Goal: Transaction & Acquisition: Subscribe to service/newsletter

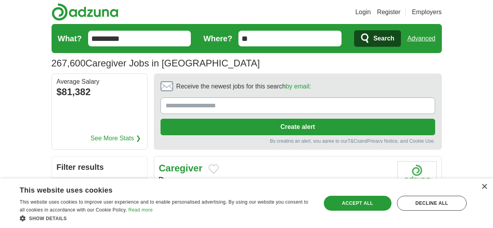
click at [222, 102] on input "Receive the newest jobs for this search by email :" at bounding box center [297, 106] width 274 height 17
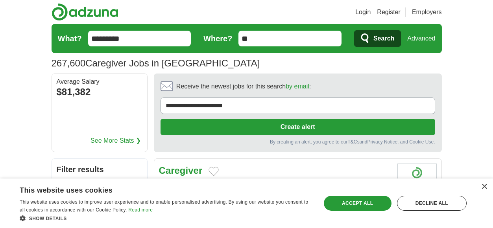
type input "**********"
click at [250, 121] on button "Create alert" at bounding box center [297, 127] width 274 height 17
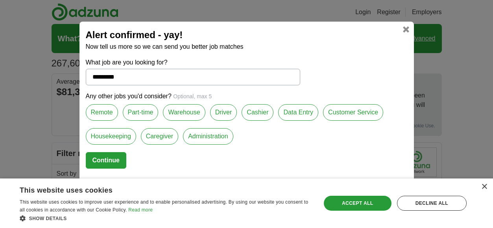
click at [160, 138] on label "Caregiver" at bounding box center [159, 136] width 37 height 17
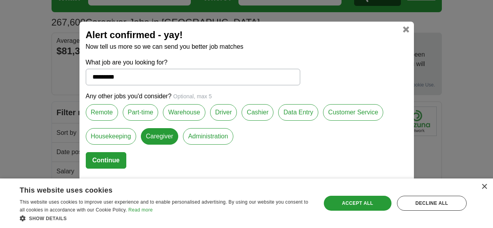
scroll to position [55, 0]
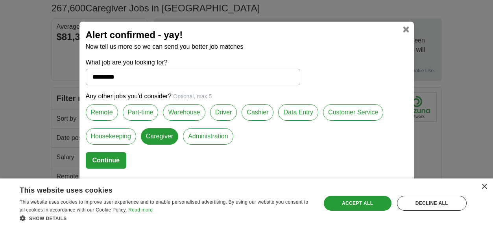
click at [110, 159] on button "Continue" at bounding box center [106, 160] width 41 height 17
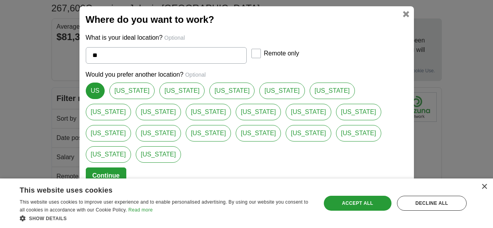
click at [125, 99] on link "[US_STATE]" at bounding box center [131, 91] width 45 height 17
type input "**********"
select select "*"
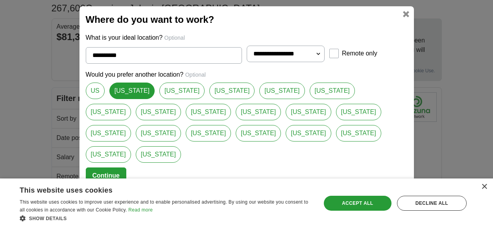
click at [111, 168] on button "Continue" at bounding box center [106, 176] width 41 height 17
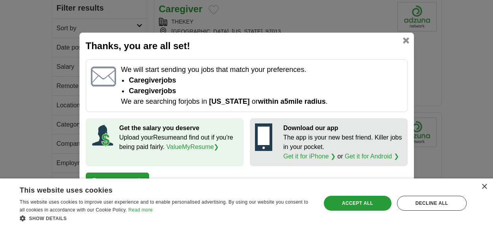
scroll to position [147, 0]
click at [133, 172] on div "Thanks, you are all set! We will start sending you jobs that match your prefere…" at bounding box center [246, 114] width 334 height 163
click at [138, 176] on button "Return to search" at bounding box center [117, 181] width 63 height 17
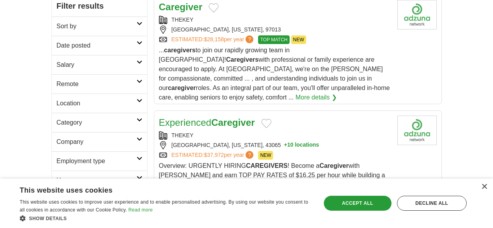
click at [138, 101] on icon at bounding box center [139, 101] width 6 height 4
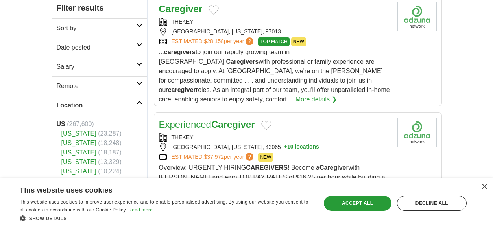
scroll to position [145, 0]
click at [140, 64] on icon at bounding box center [139, 65] width 6 height 4
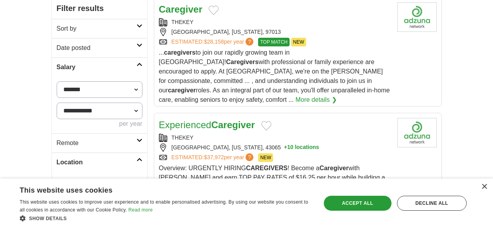
click at [142, 45] on link "Date posted" at bounding box center [99, 47] width 95 height 19
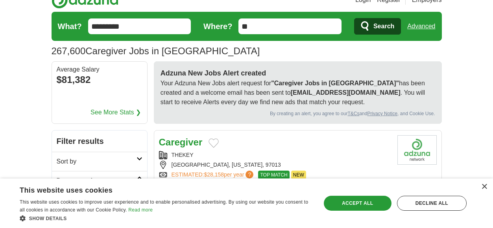
scroll to position [13, 0]
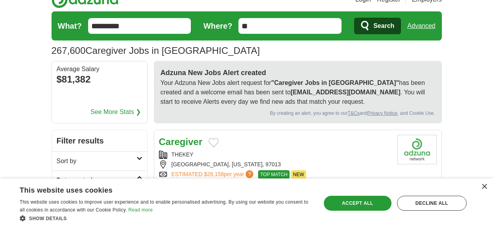
click at [243, 91] on p "Your Adzuna New Jobs alert request for "Caregiver Jobs in [GEOGRAPHIC_DATA]" ha…" at bounding box center [297, 92] width 274 height 28
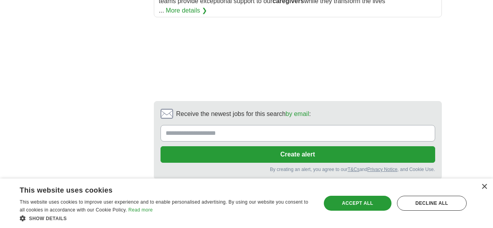
scroll to position [1307, 0]
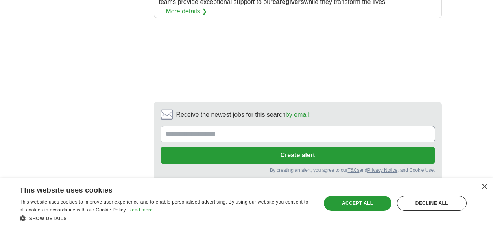
click at [236, 126] on input "Receive the newest jobs for this search by email :" at bounding box center [297, 134] width 274 height 17
click at [203, 126] on input "**********" at bounding box center [297, 134] width 274 height 17
click at [226, 126] on input "**********" at bounding box center [297, 134] width 274 height 17
type input "**********"
click at [295, 147] on button "Create alert" at bounding box center [297, 155] width 274 height 17
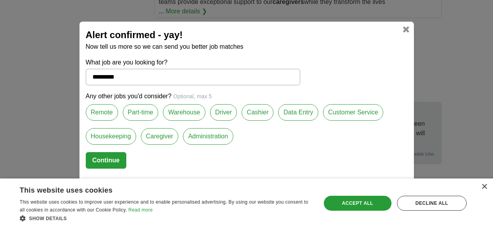
click at [276, 140] on div "Any other jobs you'd consider? Optional, max 5 Remote Part-time Warehouse Drive…" at bounding box center [247, 122] width 322 height 61
click at [105, 163] on button "Continue" at bounding box center [106, 160] width 41 height 17
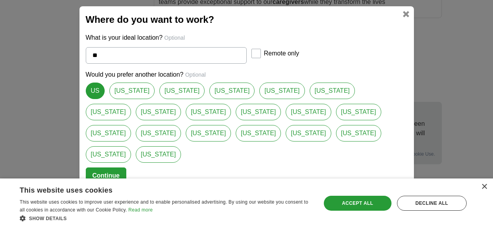
click at [186, 117] on link "[US_STATE]" at bounding box center [208, 112] width 45 height 17
type input "********"
select select "*"
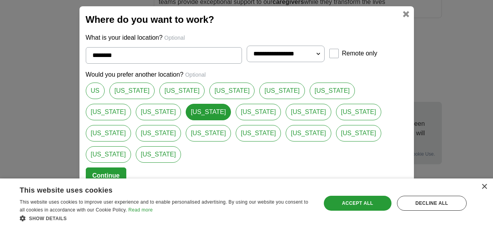
click at [130, 92] on div "Would you prefer another location? Optional [GEOGRAPHIC_DATA] [US_STATE] [US_ST…" at bounding box center [247, 119] width 322 height 98
click at [130, 98] on link "[US_STATE]" at bounding box center [131, 91] width 45 height 17
type input "**********"
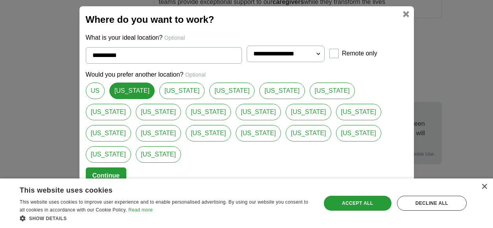
click at [109, 168] on button "Continue" at bounding box center [106, 176] width 41 height 17
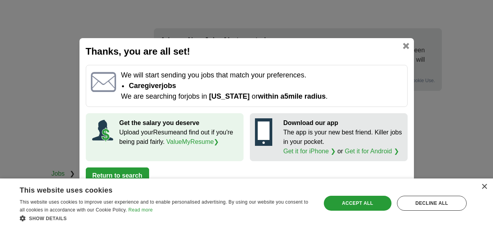
scroll to position [1381, 0]
click at [409, 45] on link at bounding box center [406, 46] width 6 height 6
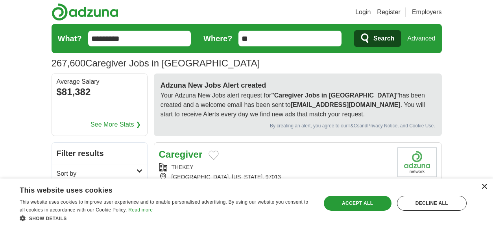
click at [484, 185] on div "×" at bounding box center [484, 187] width 6 height 6
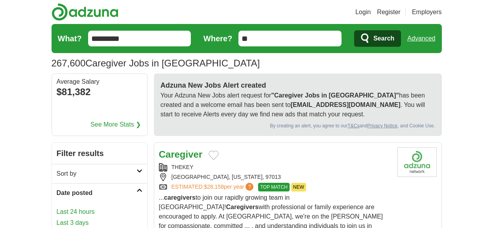
scroll to position [0, 0]
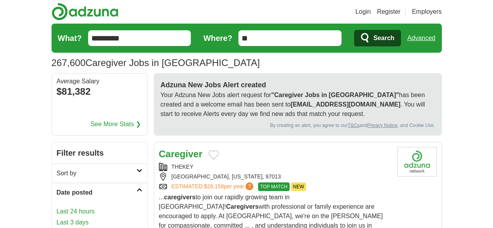
click at [389, 7] on link "Register" at bounding box center [389, 11] width 24 height 9
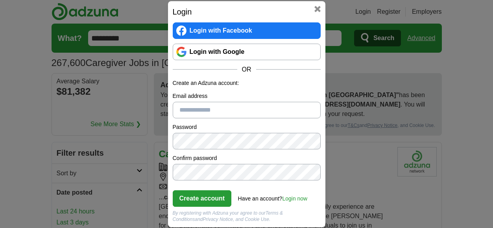
type input "**********"
drag, startPoint x: 201, startPoint y: 184, endPoint x: 336, endPoint y: 146, distance: 140.3
click at [336, 146] on div "**********" at bounding box center [246, 114] width 493 height 228
click at [293, 192] on form "**********" at bounding box center [247, 151] width 148 height 144
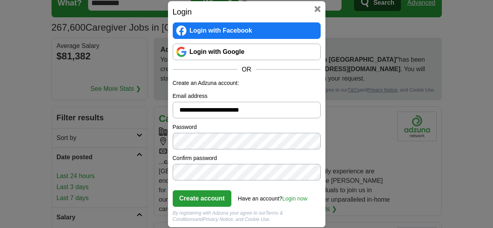
scroll to position [0, 0]
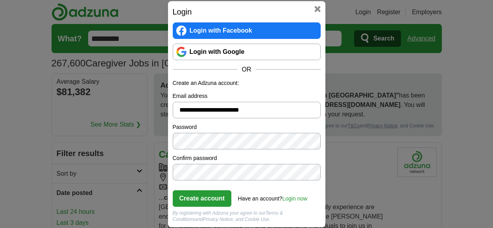
click at [293, 51] on link "Login with Google" at bounding box center [247, 52] width 148 height 17
click at [315, 8] on button at bounding box center [317, 9] width 6 height 6
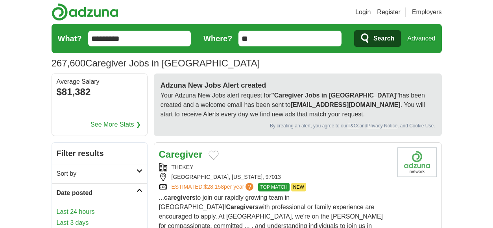
scroll to position [1, 0]
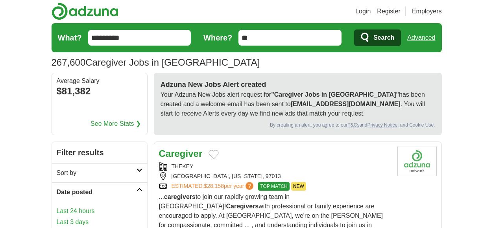
click at [431, 11] on link "Employers" at bounding box center [427, 11] width 30 height 9
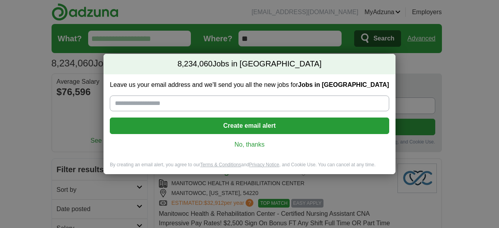
click at [190, 99] on input "Leave us your email address and we'll send you all the new jobs for Jobs in US" at bounding box center [249, 104] width 279 height 16
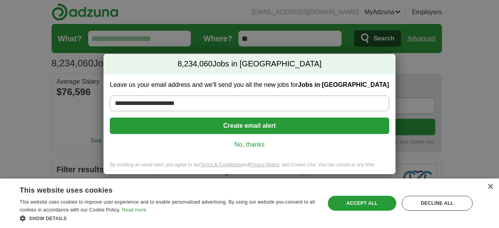
type input "**********"
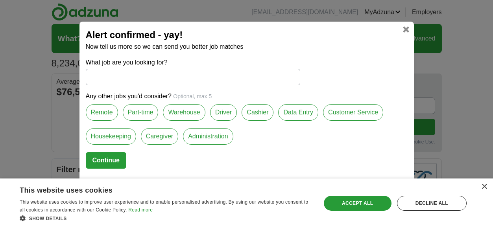
click at [405, 26] on div "Alert confirmed - yay! Now tell us more so we can send you better job matches W…" at bounding box center [246, 114] width 334 height 185
click at [453, 38] on div "Alert confirmed - yay! Now tell us more so we can send you better job matches W…" at bounding box center [246, 114] width 493 height 228
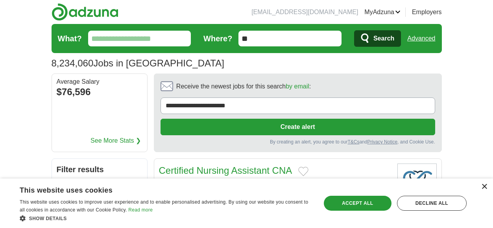
click at [485, 184] on div "×" at bounding box center [484, 187] width 6 height 6
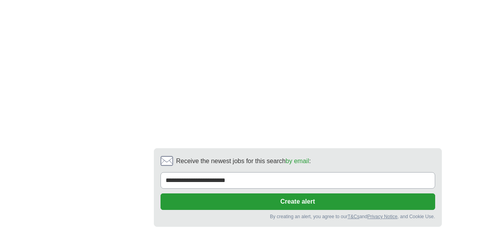
scroll to position [1682, 0]
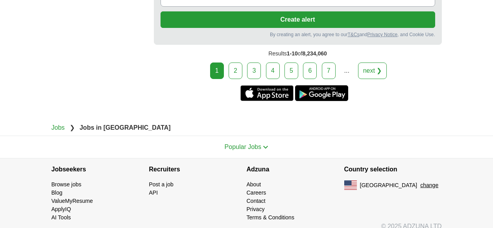
click at [420, 181] on button "change" at bounding box center [429, 185] width 18 height 8
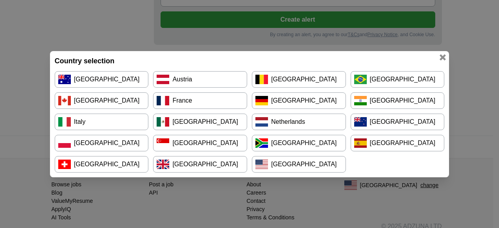
click at [286, 98] on link "[GEOGRAPHIC_DATA]" at bounding box center [299, 100] width 94 height 17
click at [21, 41] on div "Country selection Australia Austria Belgium Brazil Canada France Germany India …" at bounding box center [249, 114] width 499 height 228
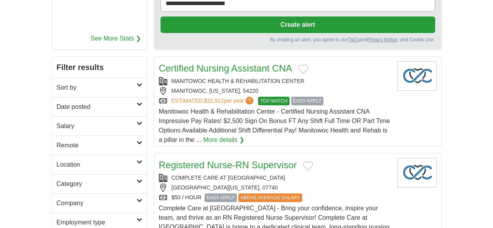
scroll to position [0, 0]
